Goal: Navigation & Orientation: Find specific page/section

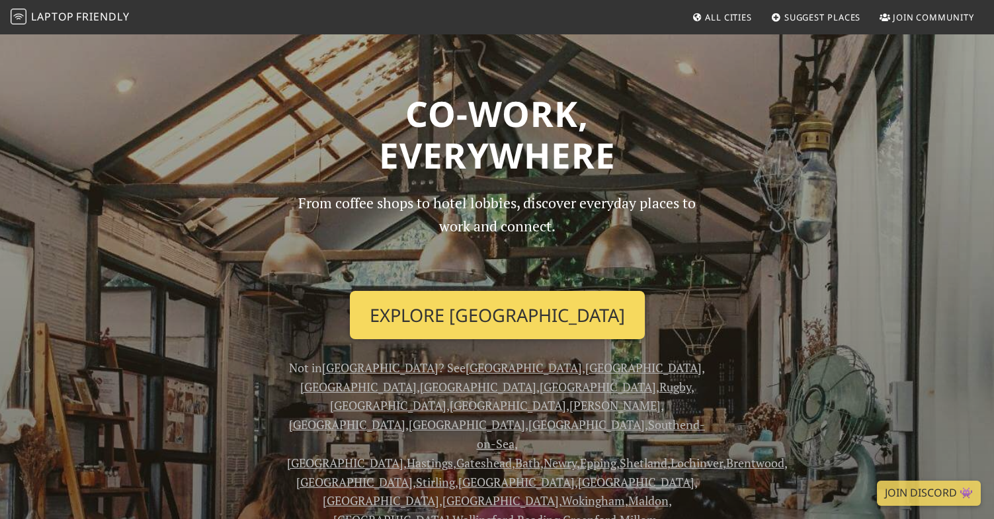
click at [513, 308] on link "Explore [GEOGRAPHIC_DATA]" at bounding box center [497, 315] width 295 height 49
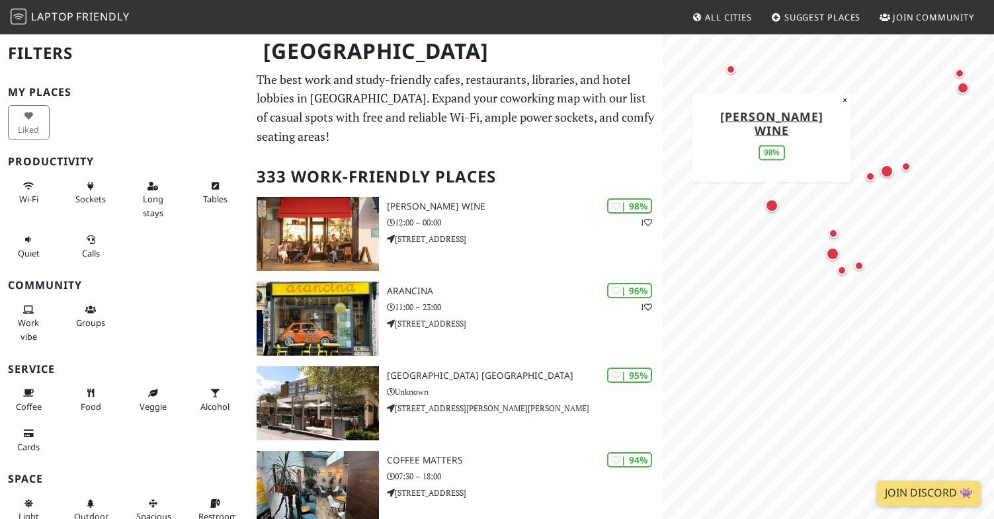
click at [774, 212] on div "Map marker" at bounding box center [772, 205] width 19 height 19
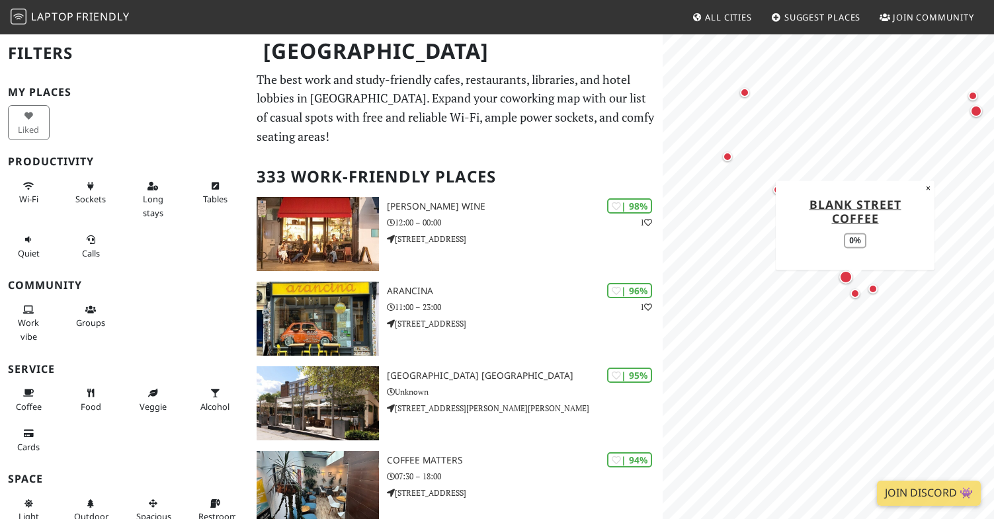
click at [857, 296] on div "Map marker" at bounding box center [855, 293] width 9 height 9
